Goal: Browse casually: Explore the website without a specific task or goal

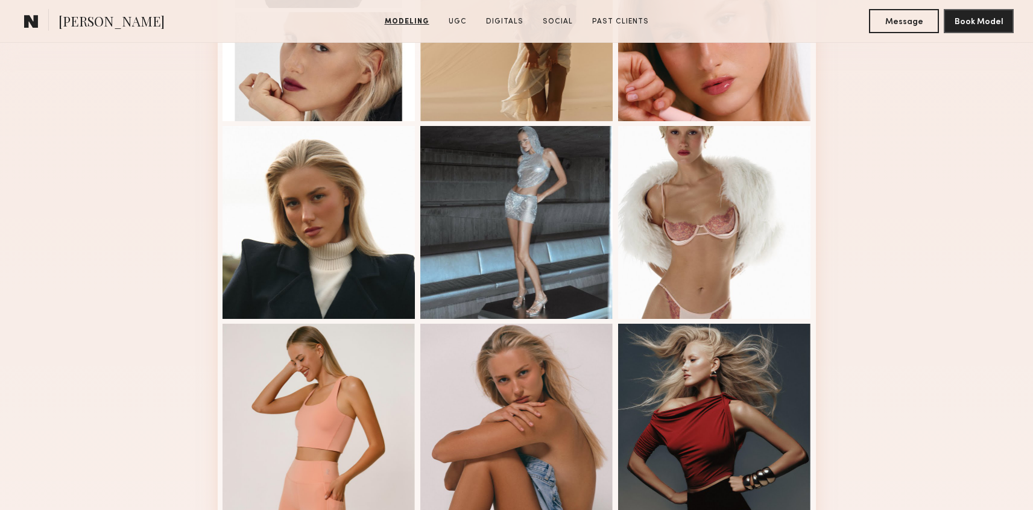
scroll to position [429, 0]
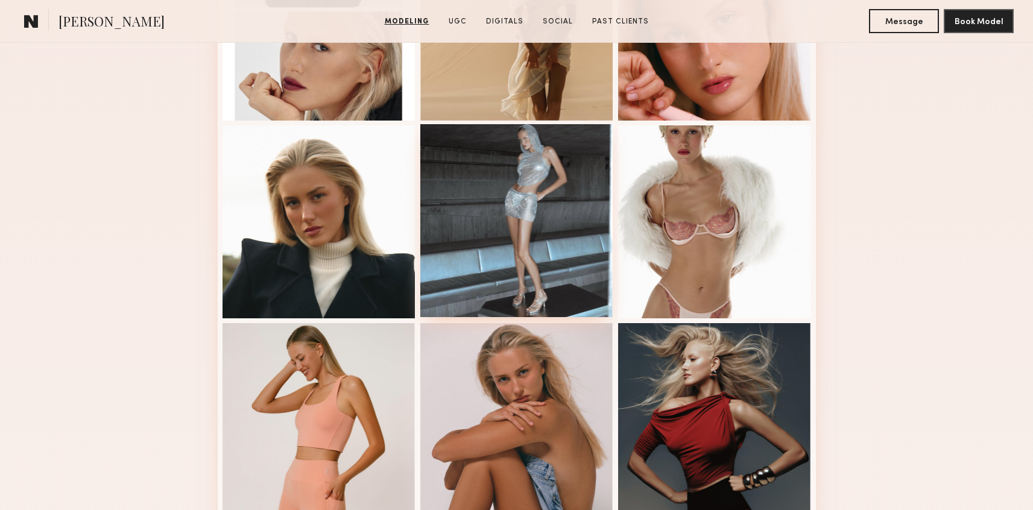
click at [499, 228] on div at bounding box center [516, 220] width 193 height 193
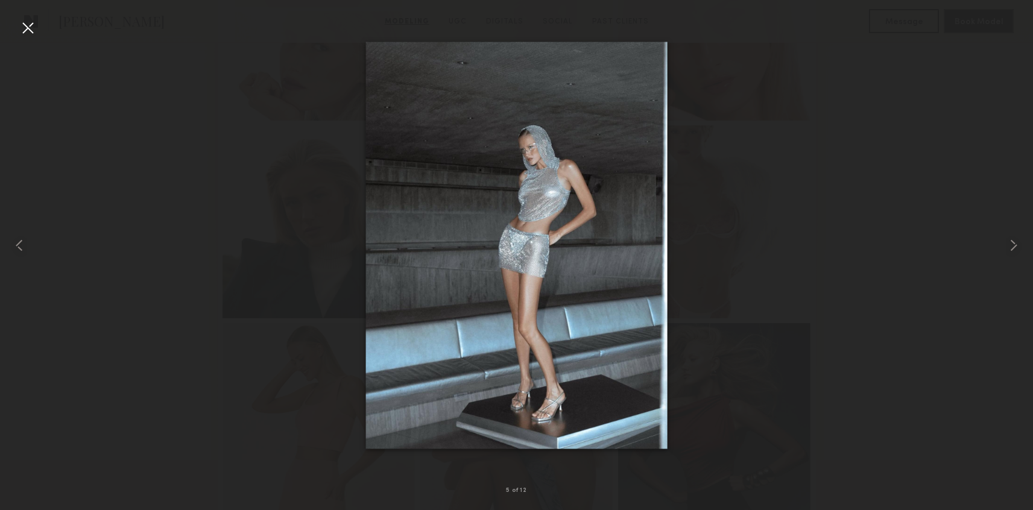
click at [130, 354] on div at bounding box center [516, 245] width 1033 height 452
click at [24, 36] on div at bounding box center [27, 27] width 19 height 19
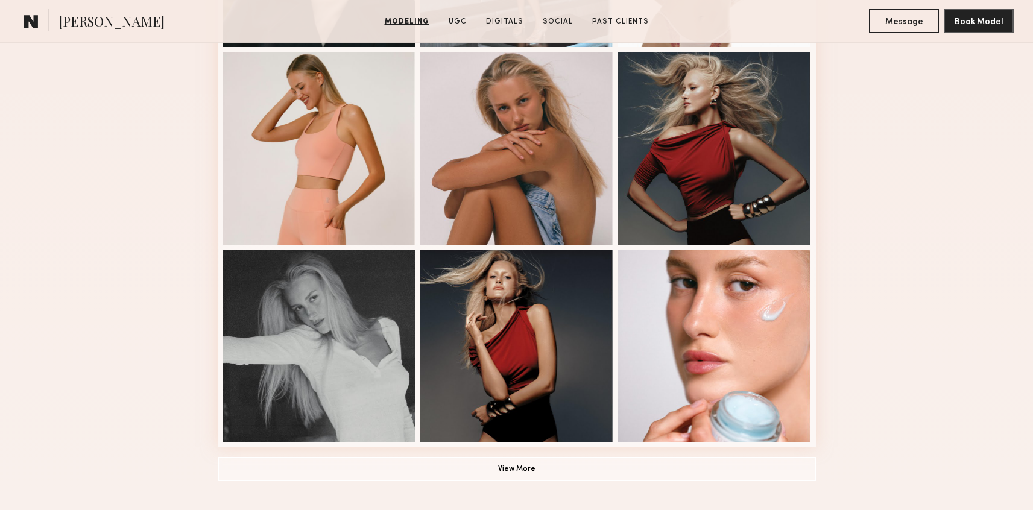
scroll to position [701, 0]
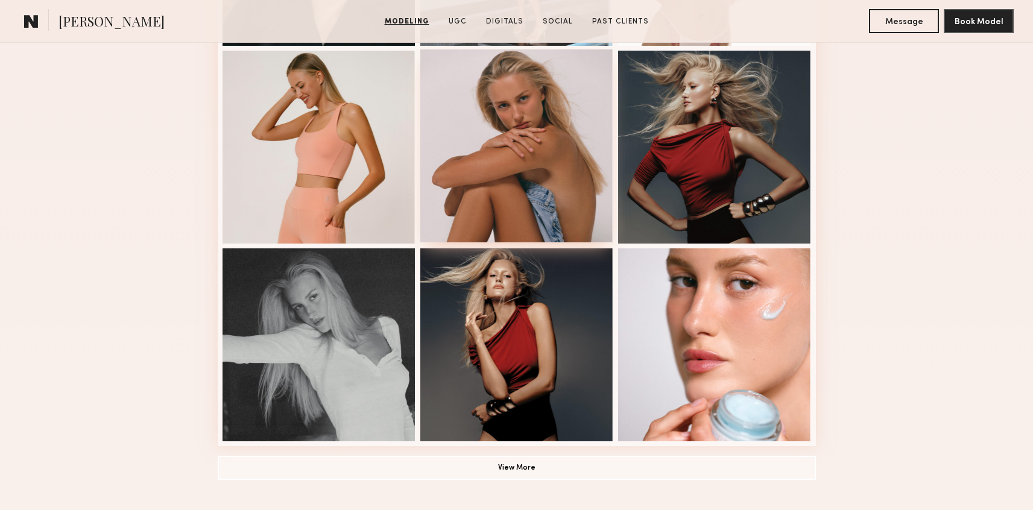
click at [445, 198] on div at bounding box center [516, 145] width 193 height 193
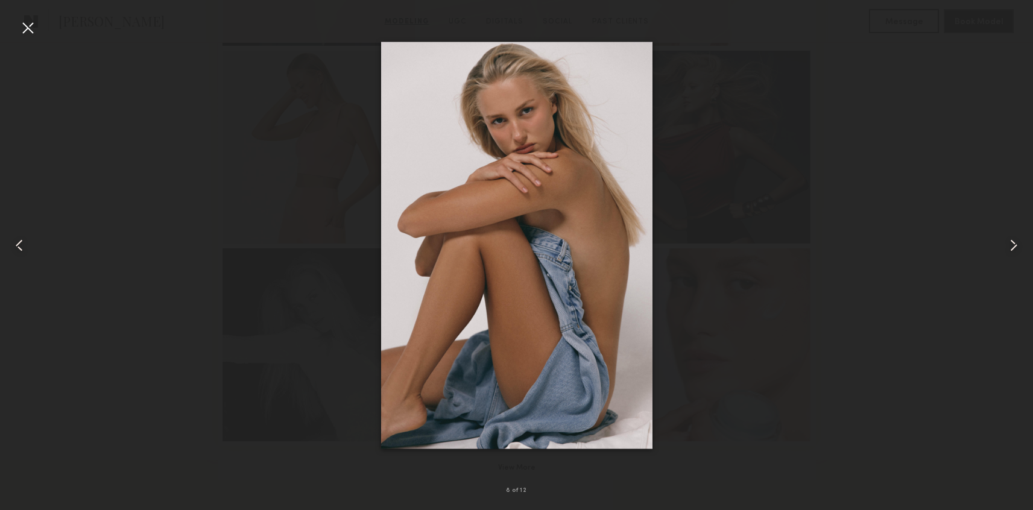
click at [28, 27] on div at bounding box center [27, 27] width 19 height 19
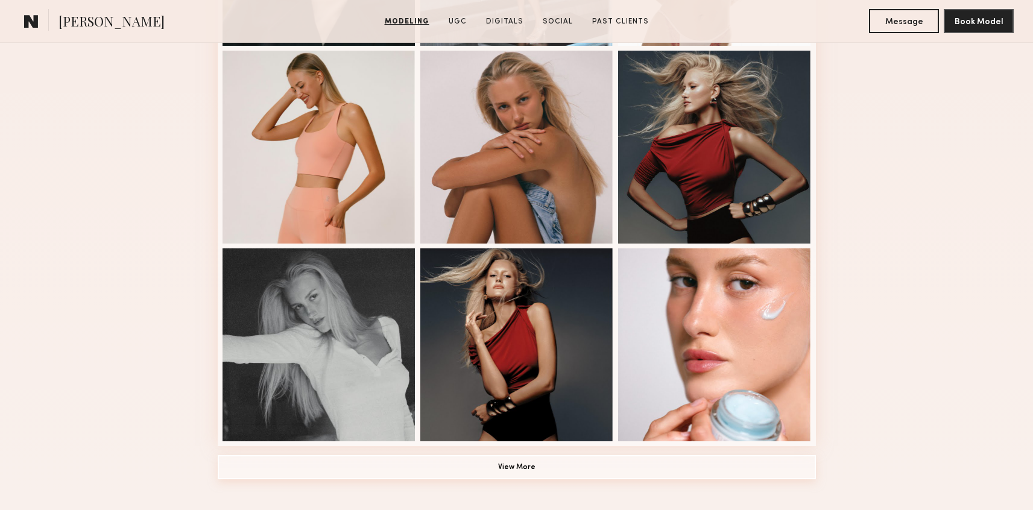
click at [254, 461] on button "View More" at bounding box center [517, 467] width 598 height 24
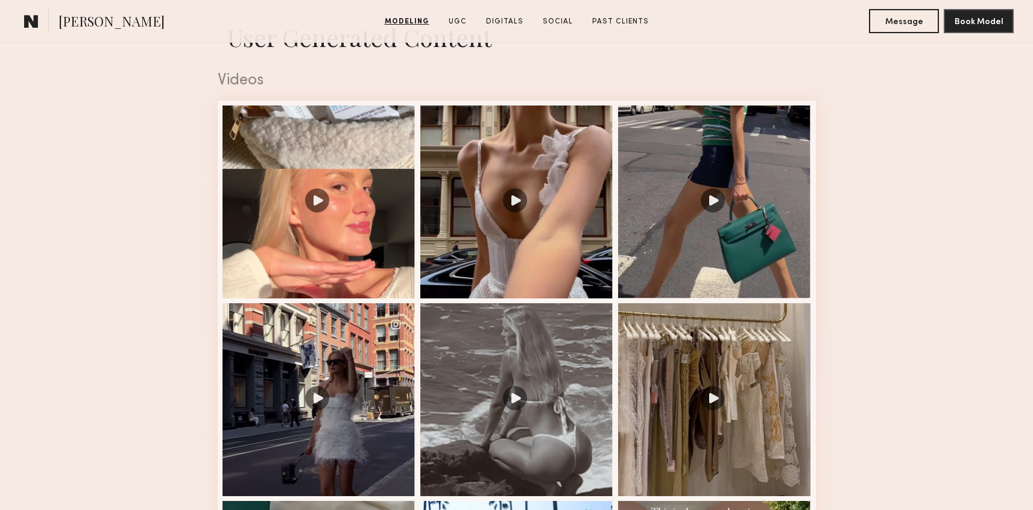
scroll to position [1966, 0]
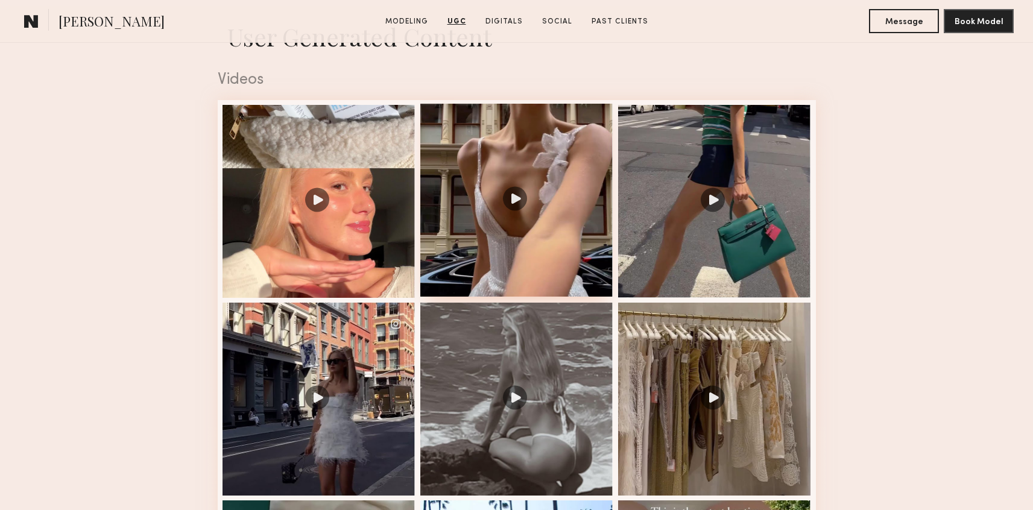
click at [449, 252] on div at bounding box center [516, 200] width 193 height 193
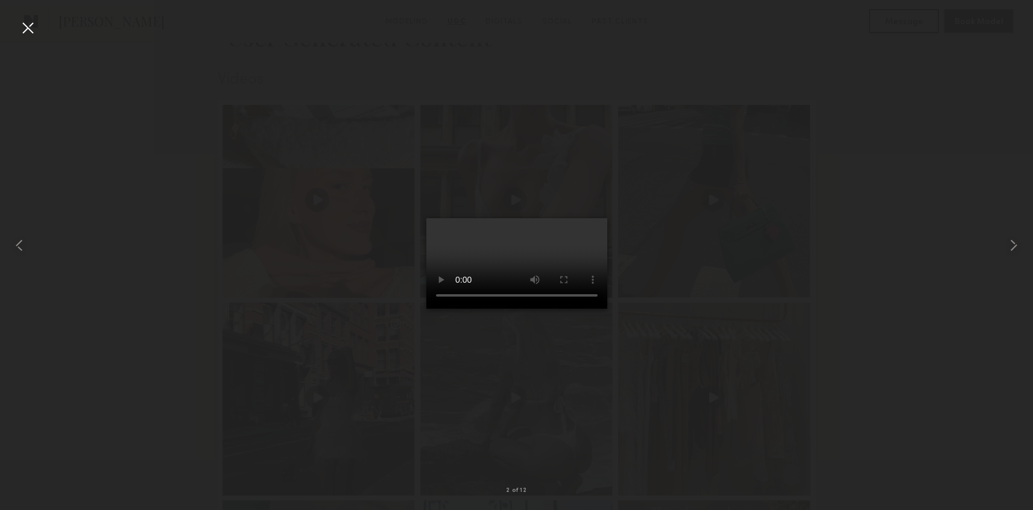
click at [28, 26] on div at bounding box center [27, 27] width 19 height 19
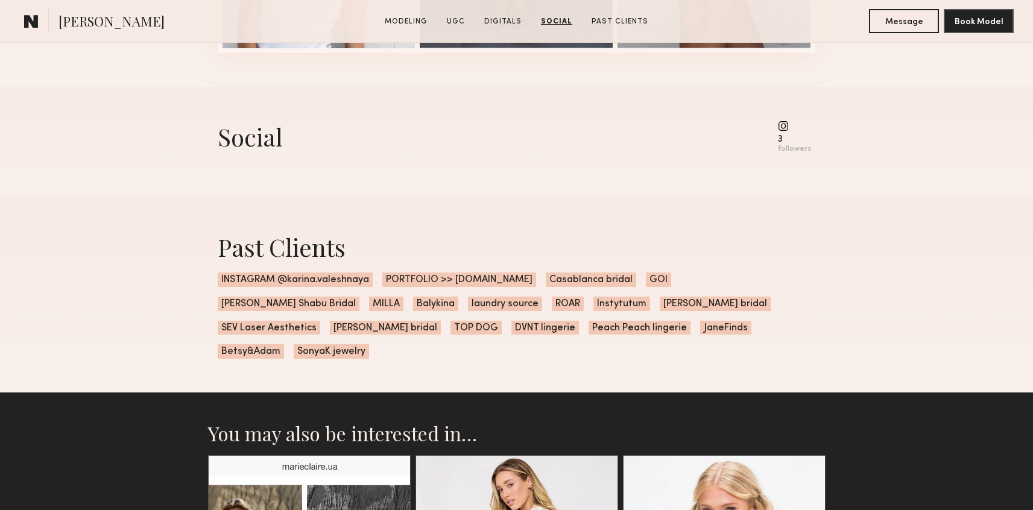
scroll to position [4351, 0]
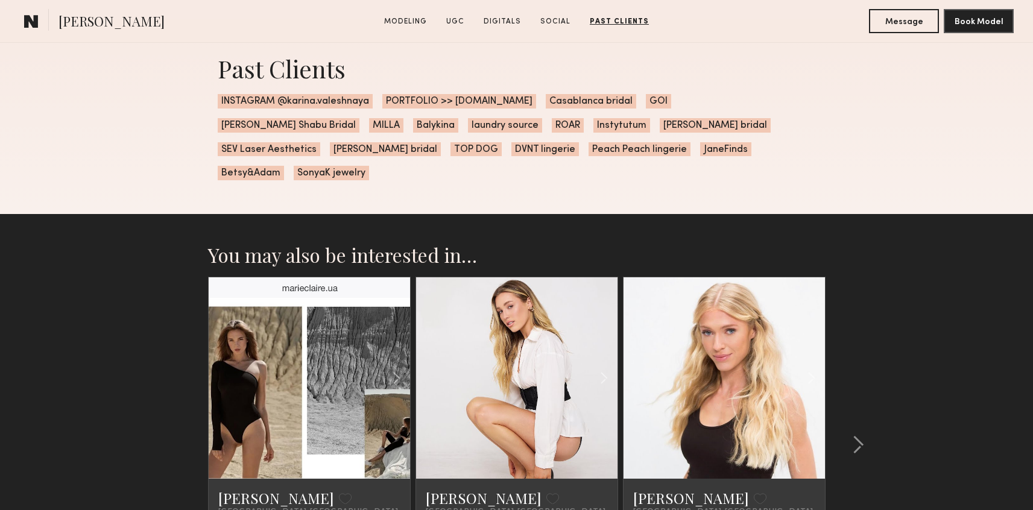
click at [170, 180] on div "Past Clients INSTAGRAM @karina.valeshnaya PORTFOLIO >> [DOMAIN_NAME] Casablanca…" at bounding box center [516, 117] width 1033 height 196
